Goal: Task Accomplishment & Management: Manage account settings

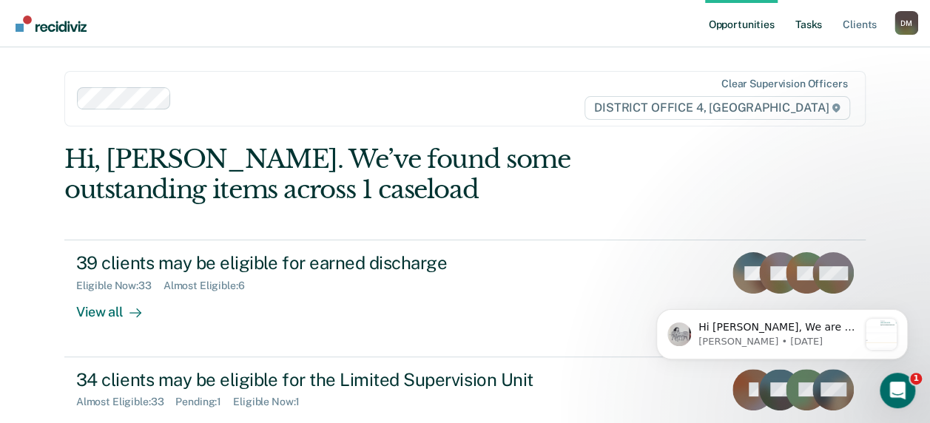
click at [812, 37] on link "Tasks" at bounding box center [809, 23] width 33 height 47
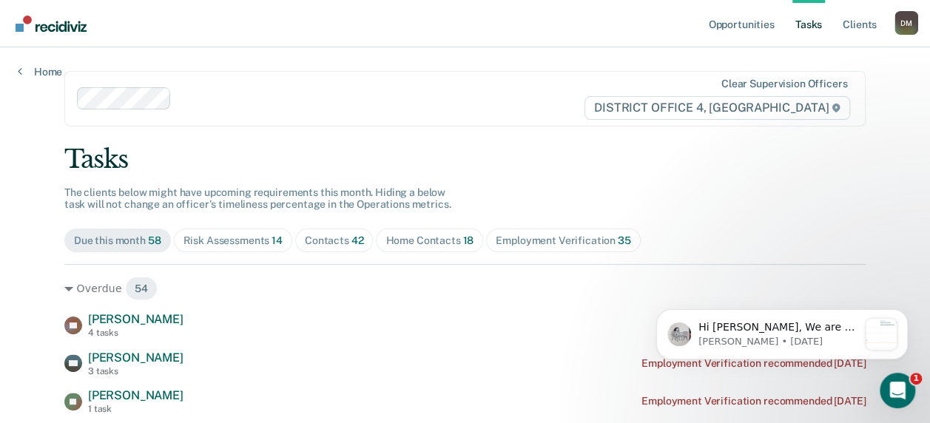
click at [812, 37] on link "Tasks" at bounding box center [809, 23] width 33 height 47
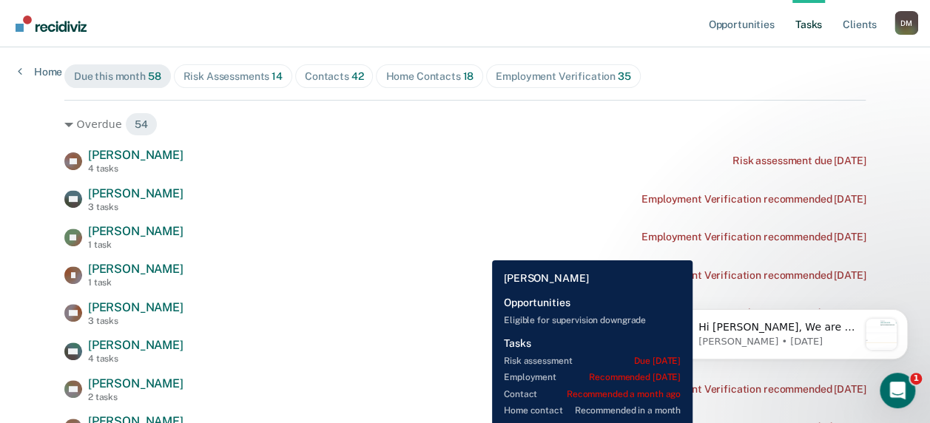
scroll to position [166, 0]
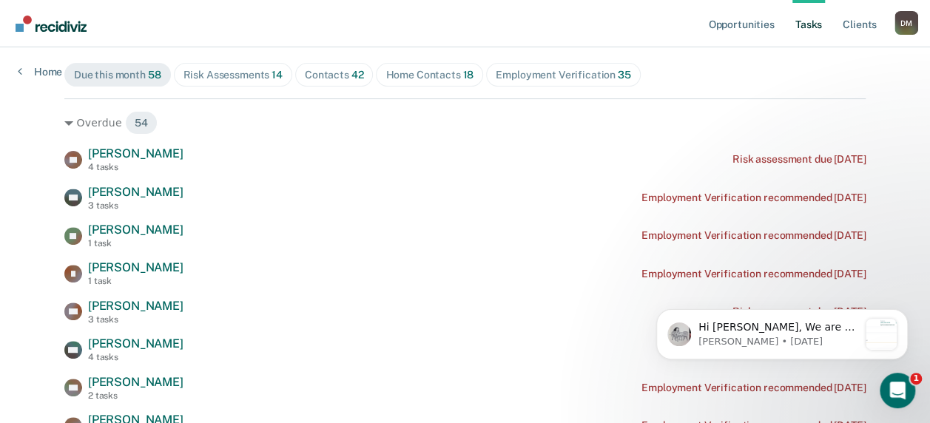
click at [329, 74] on div "Contacts 42" at bounding box center [334, 75] width 59 height 13
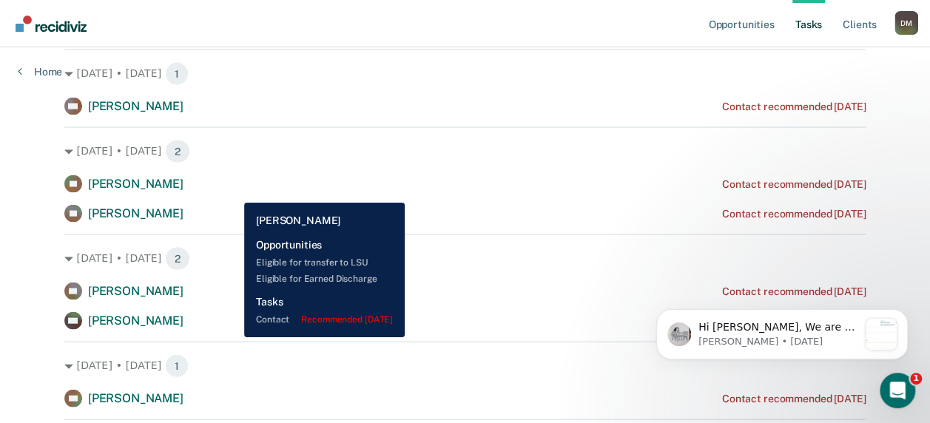
scroll to position [1394, 0]
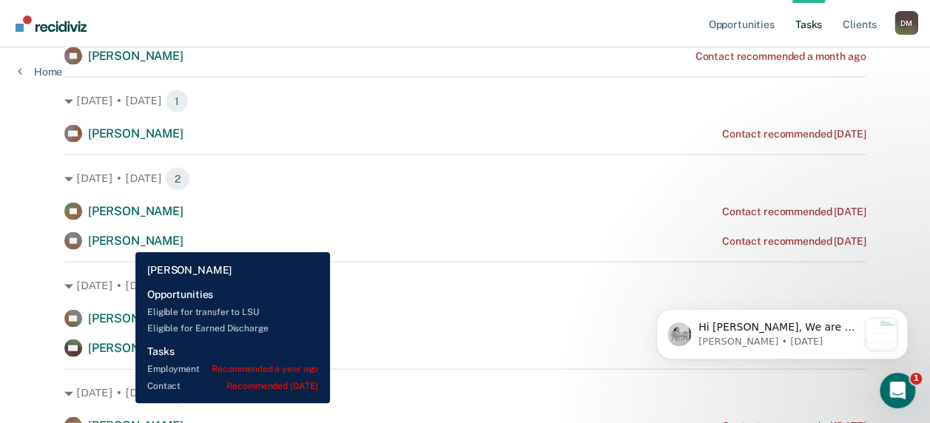
click at [124, 241] on span "[PERSON_NAME]" at bounding box center [135, 240] width 95 height 14
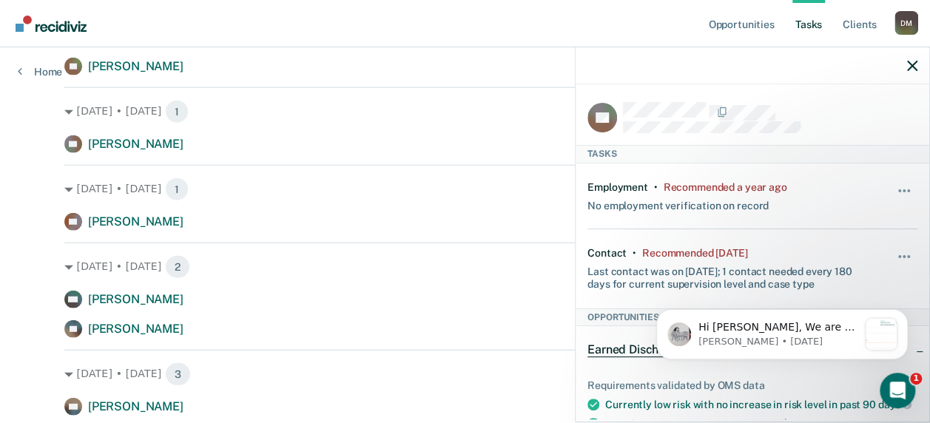
scroll to position [1832, 0]
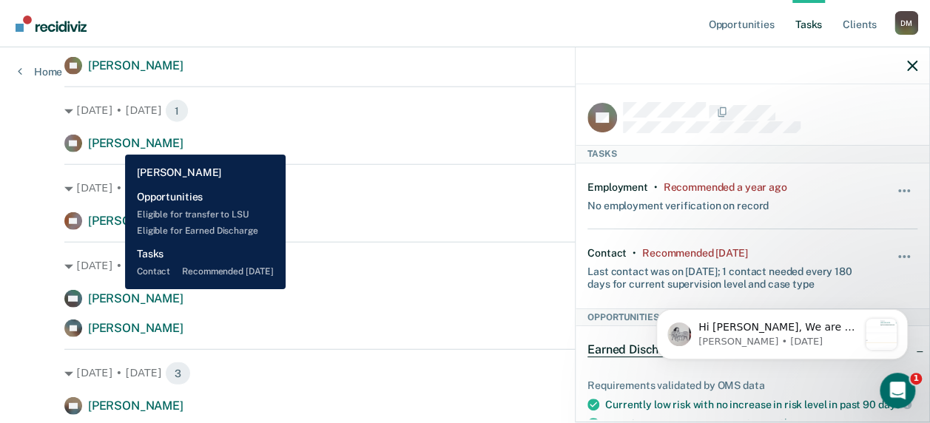
click at [114, 144] on span "[PERSON_NAME]" at bounding box center [135, 143] width 95 height 14
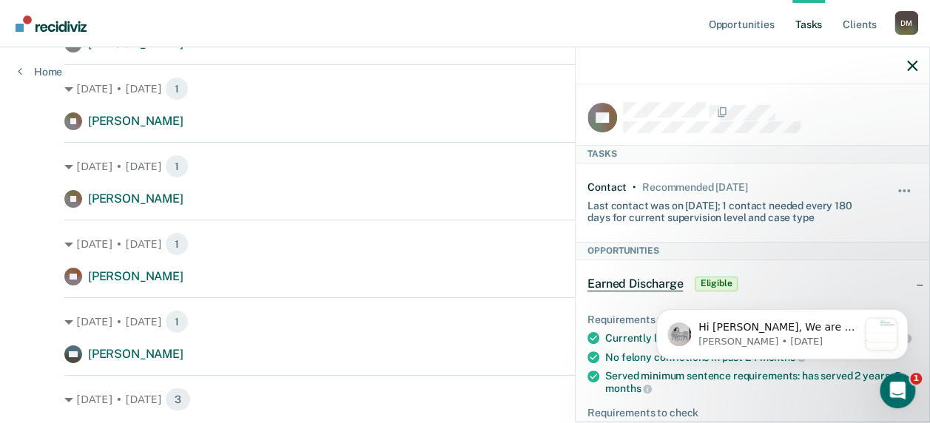
scroll to position [2463, 0]
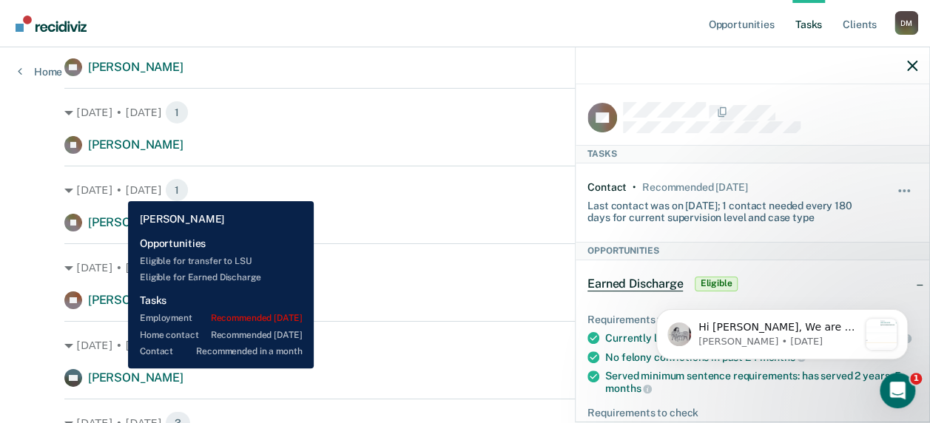
click at [117, 369] on div "KG [PERSON_NAME]" at bounding box center [123, 378] width 119 height 18
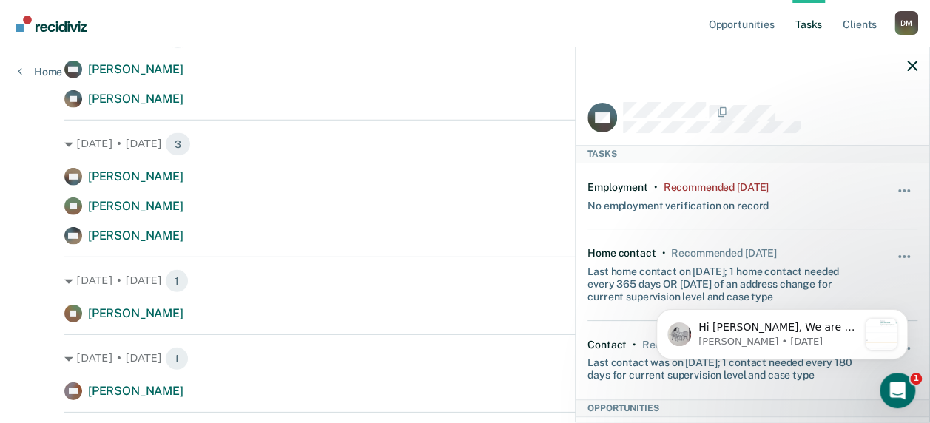
scroll to position [2060, 0]
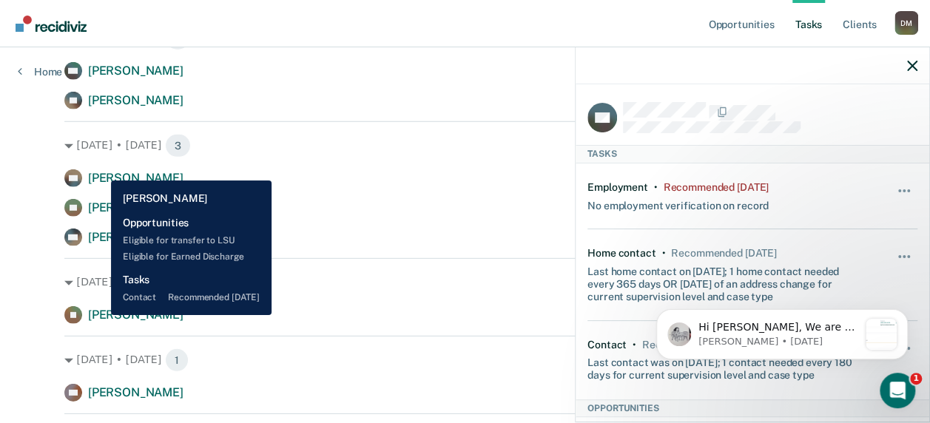
click at [100, 315] on span "[PERSON_NAME]" at bounding box center [135, 315] width 95 height 14
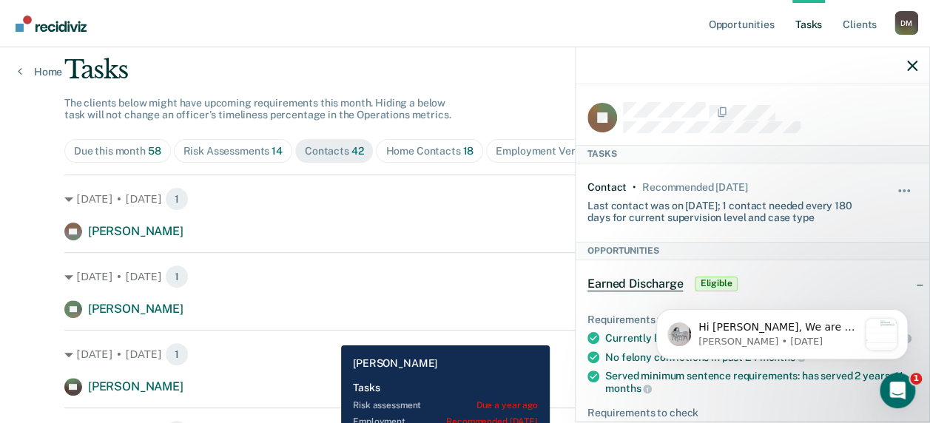
scroll to position [0, 0]
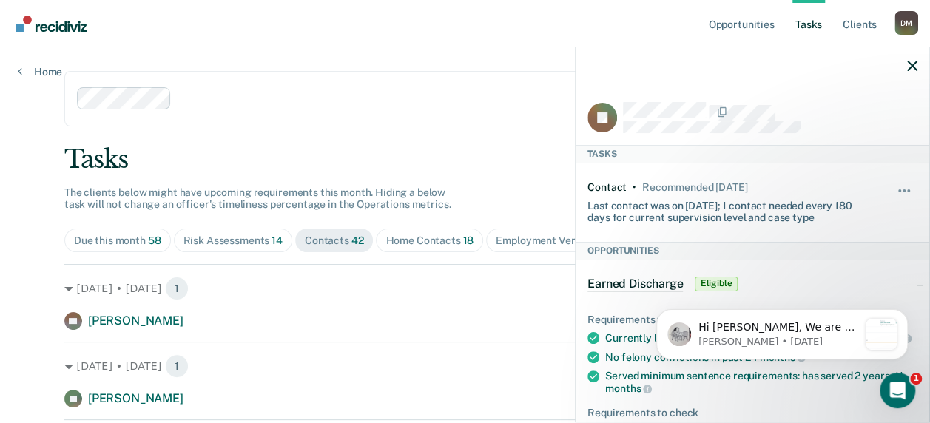
click at [406, 247] on span "Home Contacts 18" at bounding box center [429, 241] width 107 height 24
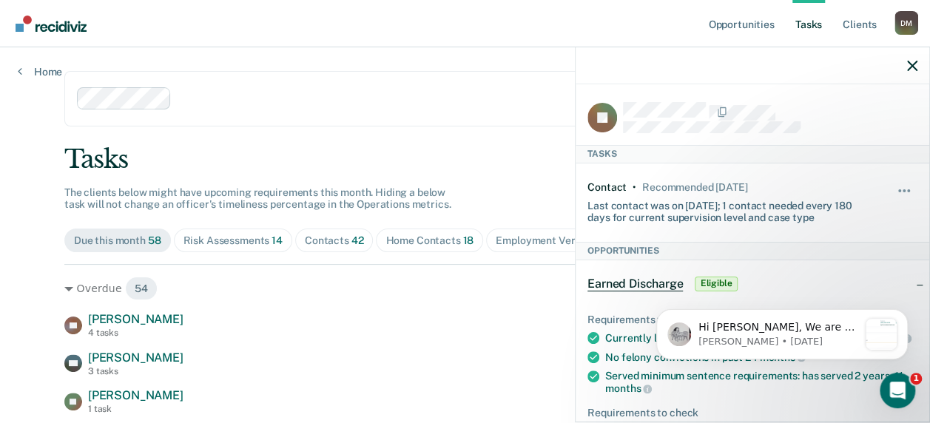
click at [435, 240] on div "Home Contacts 18" at bounding box center [430, 241] width 88 height 13
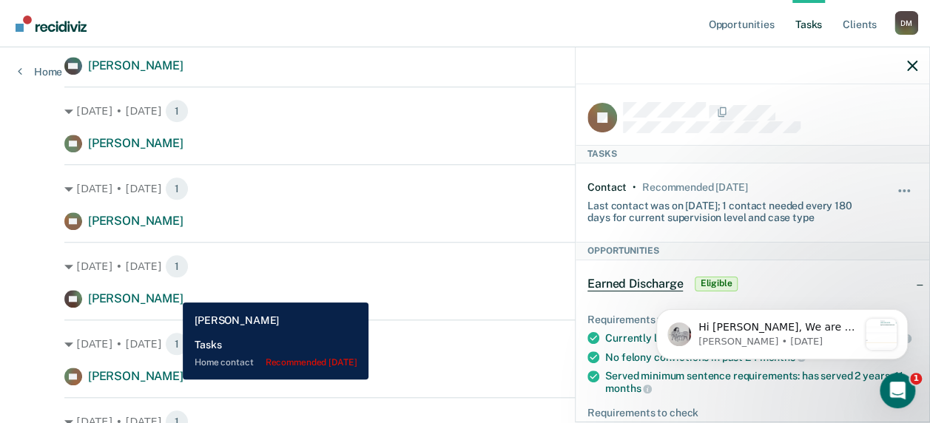
scroll to position [569, 0]
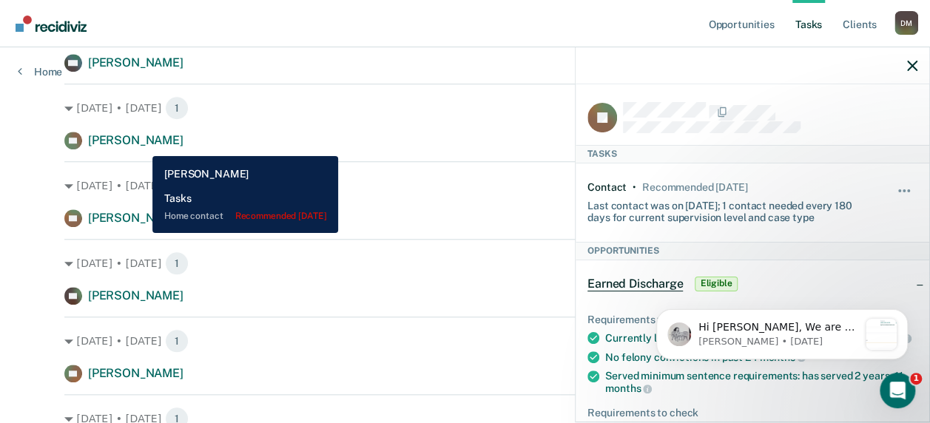
click at [141, 145] on span "[PERSON_NAME]" at bounding box center [135, 140] width 95 height 14
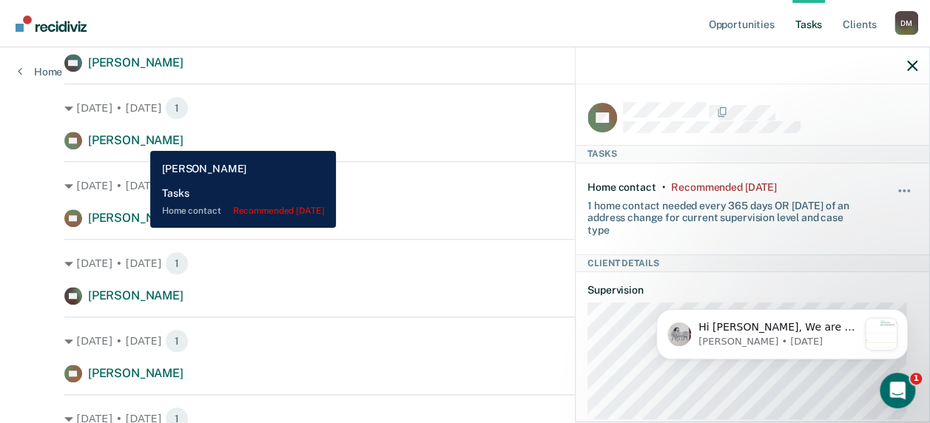
click at [139, 140] on span "[PERSON_NAME]" at bounding box center [135, 140] width 95 height 14
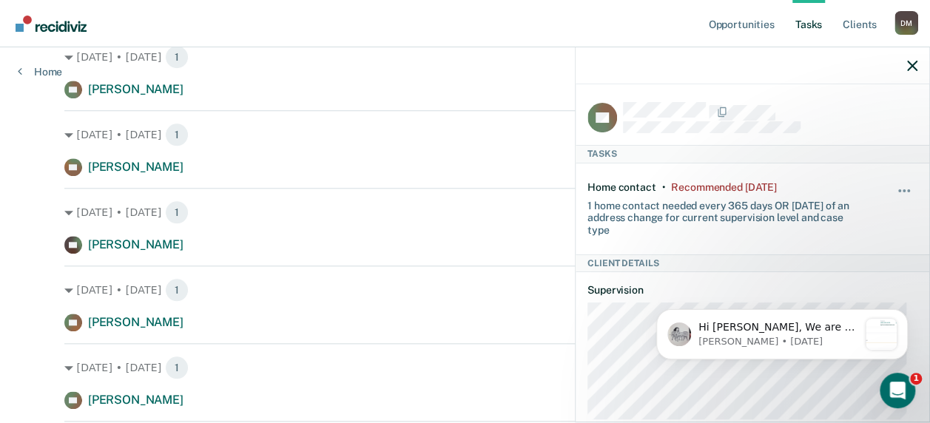
scroll to position [622, 0]
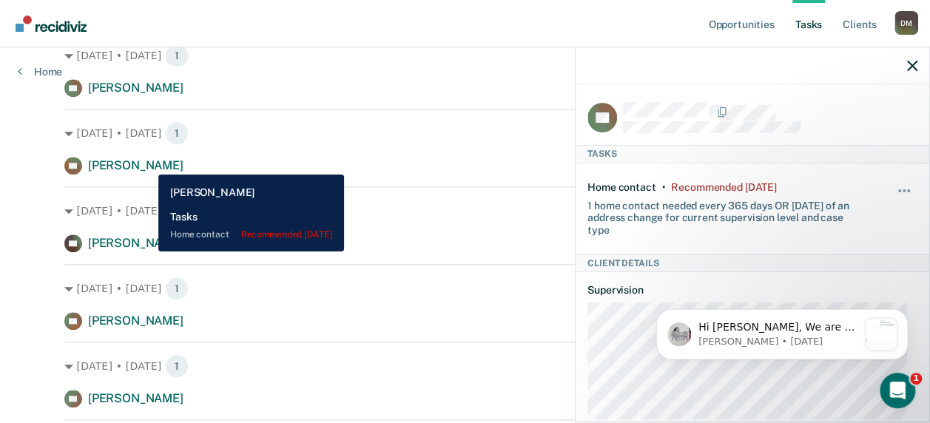
click at [147, 164] on span "[PERSON_NAME]" at bounding box center [135, 165] width 95 height 14
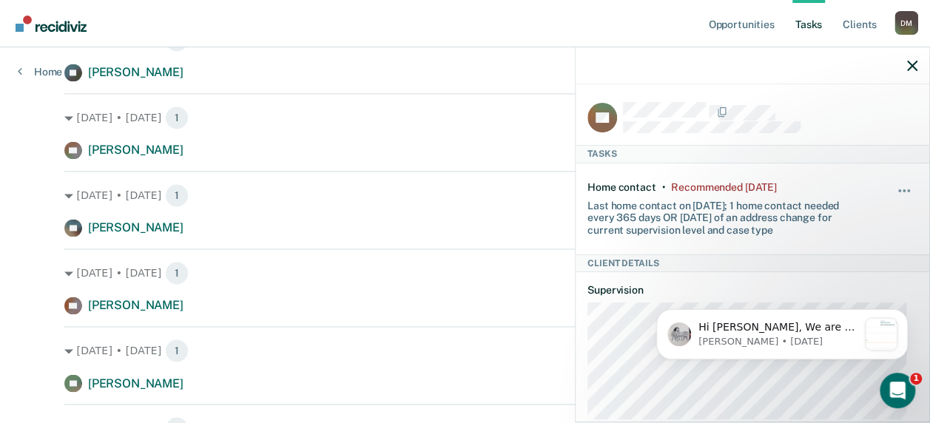
scroll to position [1024, 0]
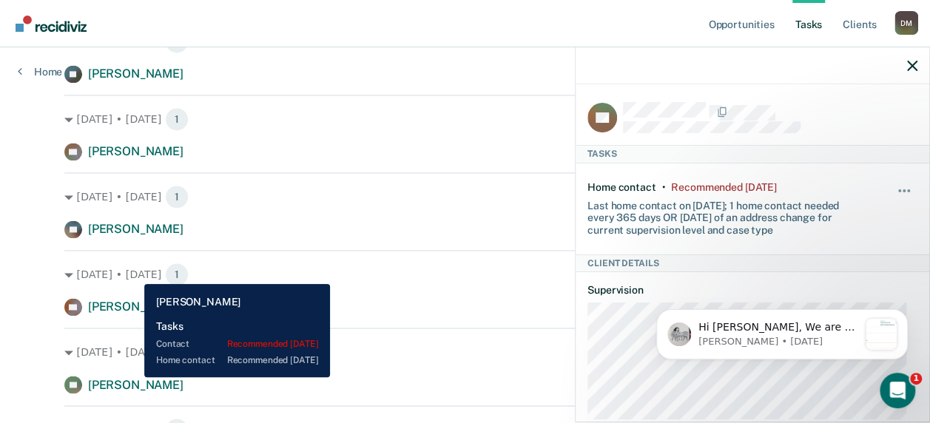
click at [133, 377] on span "[PERSON_NAME]" at bounding box center [135, 384] width 95 height 14
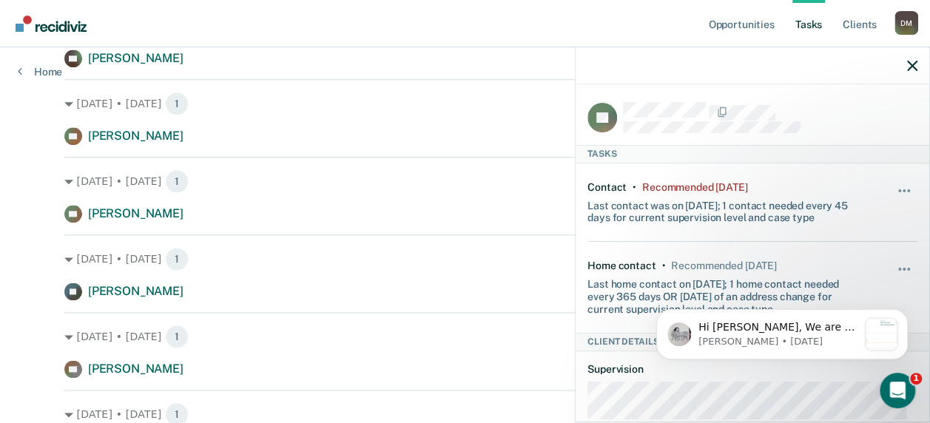
scroll to position [788, 0]
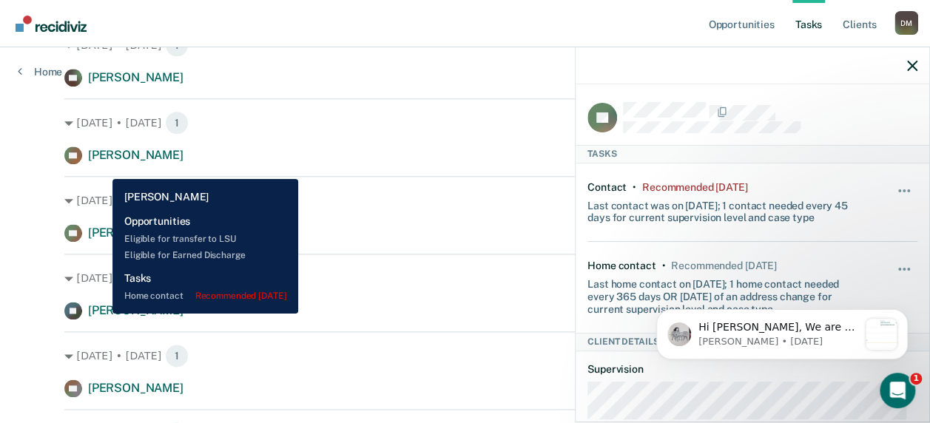
click at [101, 314] on span "[PERSON_NAME]" at bounding box center [135, 310] width 95 height 14
